Goal: Transaction & Acquisition: Purchase product/service

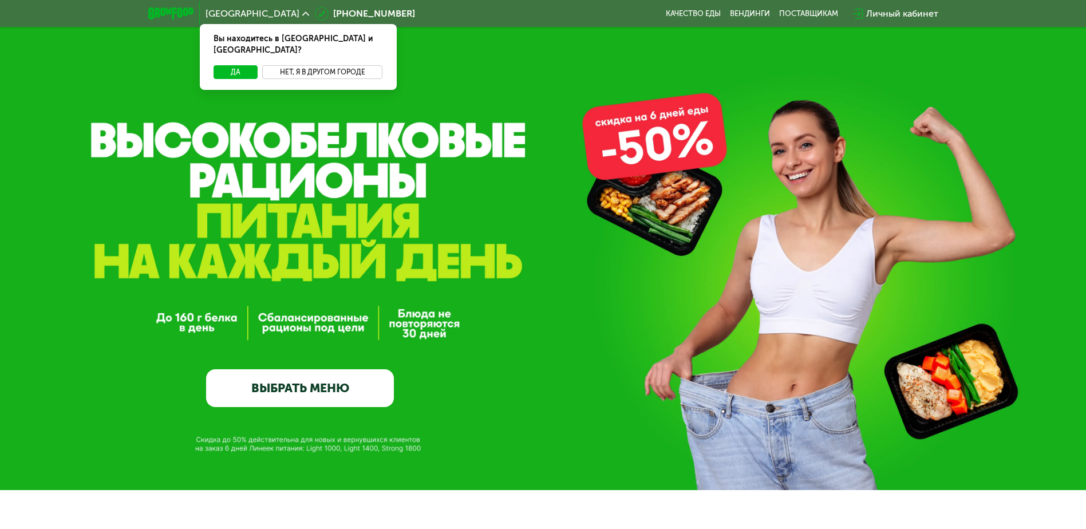
click at [292, 65] on button "Нет, я в другом городе" at bounding box center [322, 72] width 121 height 14
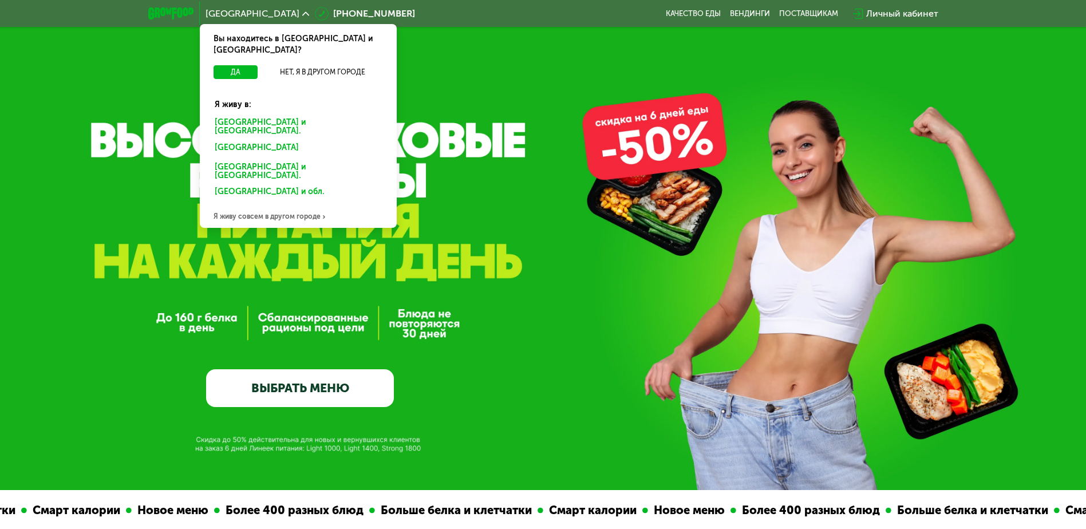
click at [279, 115] on div "[GEOGRAPHIC_DATA] и [GEOGRAPHIC_DATA]." at bounding box center [298, 127] width 183 height 24
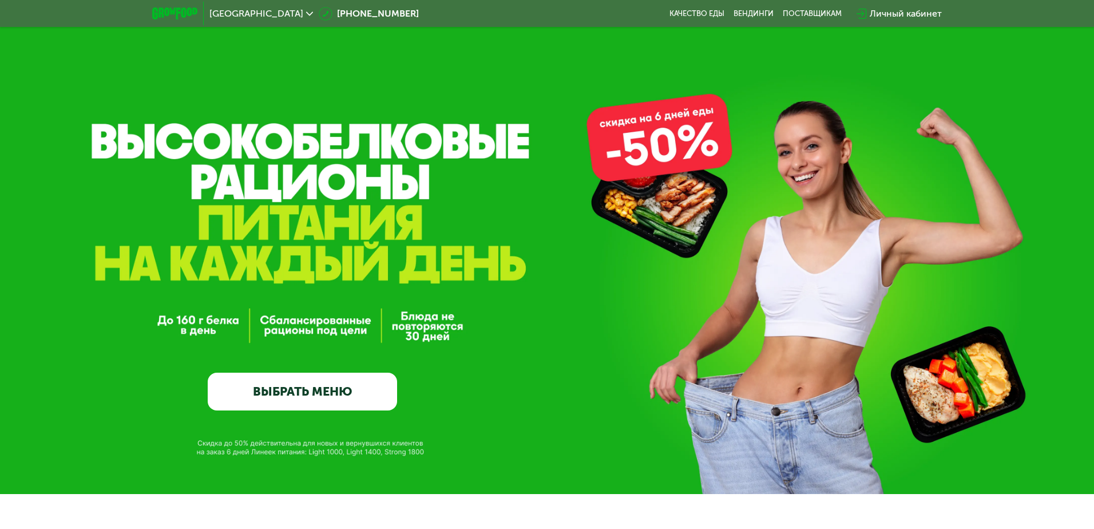
click at [347, 375] on link "ВЫБРАТЬ МЕНЮ" at bounding box center [302, 392] width 189 height 38
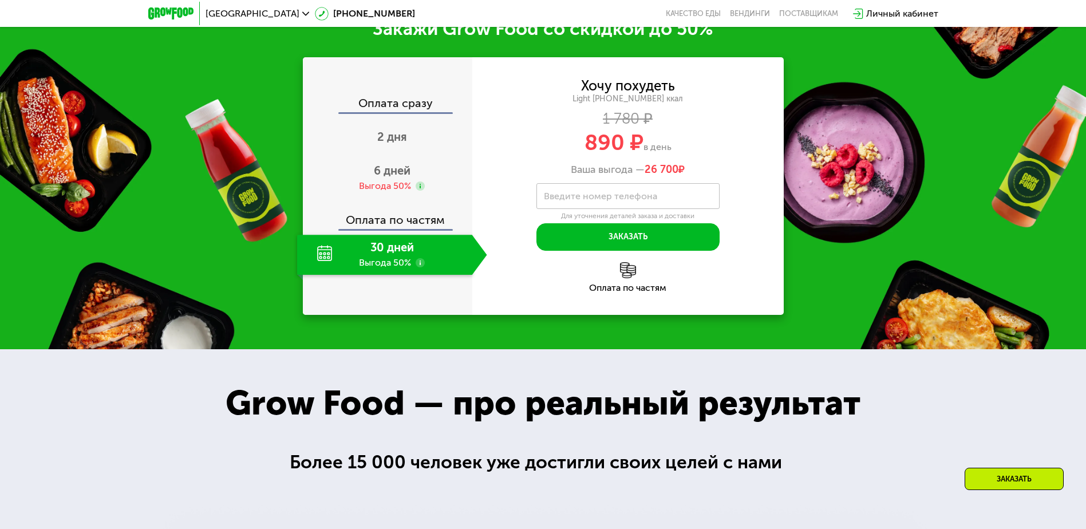
scroll to position [905, 0]
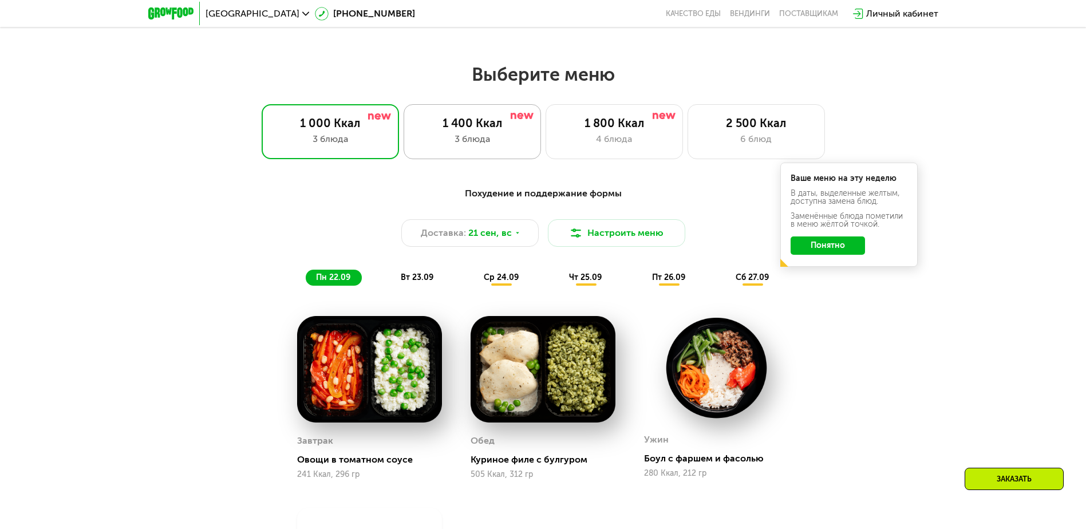
click at [484, 152] on div "1 400 Ккал 3 блюда" at bounding box center [471, 131] width 137 height 55
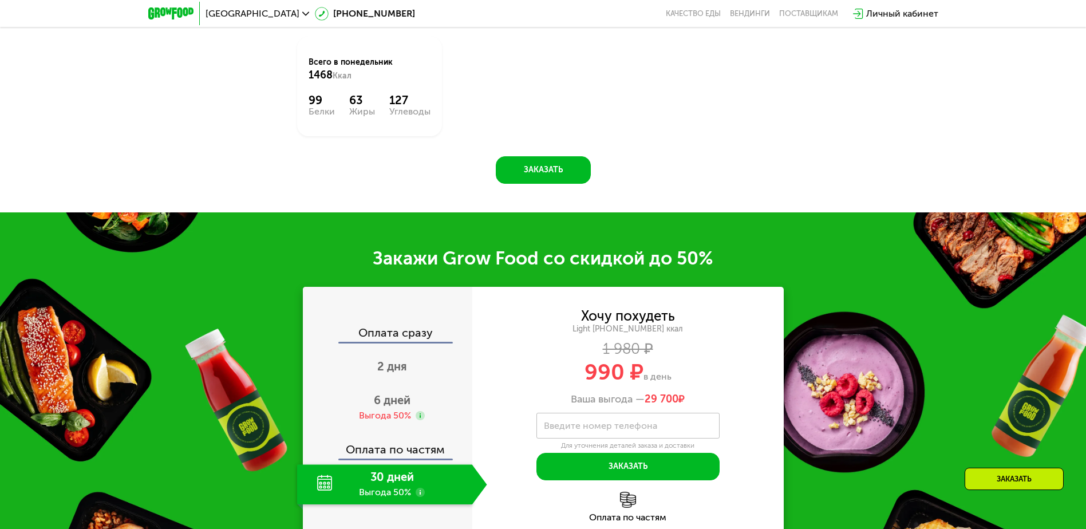
scroll to position [1535, 0]
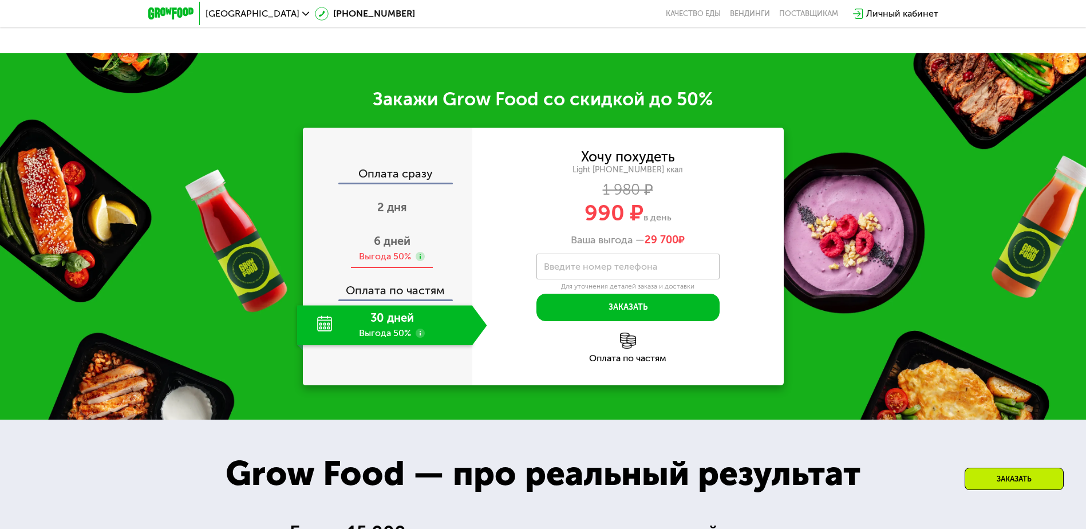
click at [390, 248] on span "6 дней" at bounding box center [392, 241] width 37 height 14
